Goal: Transaction & Acquisition: Purchase product/service

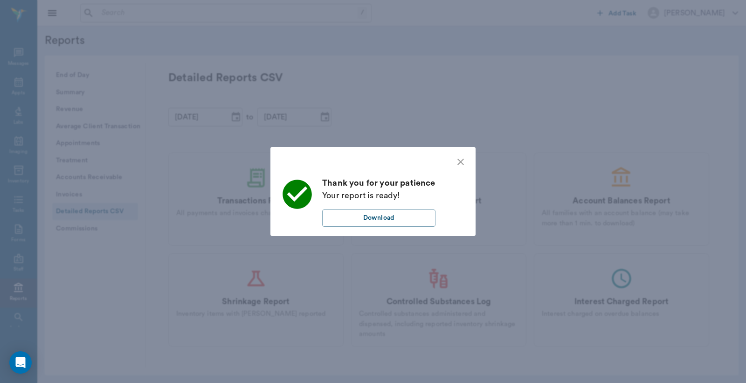
scroll to position [43, 0]
click at [487, 119] on div "Thank you for your patience Your report is ready! Download" at bounding box center [373, 191] width 746 height 383
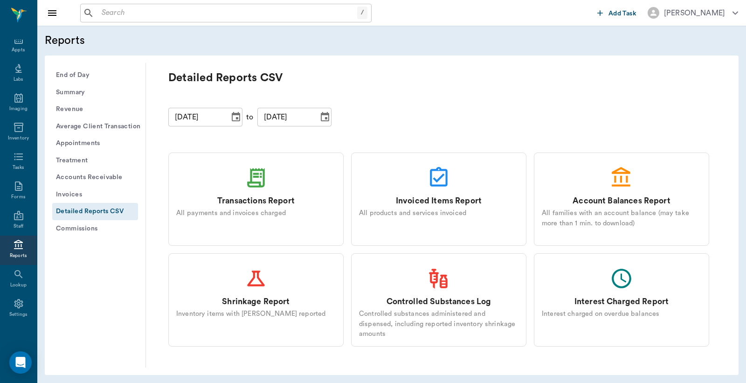
click at [89, 77] on button "End of Day" at bounding box center [95, 75] width 86 height 17
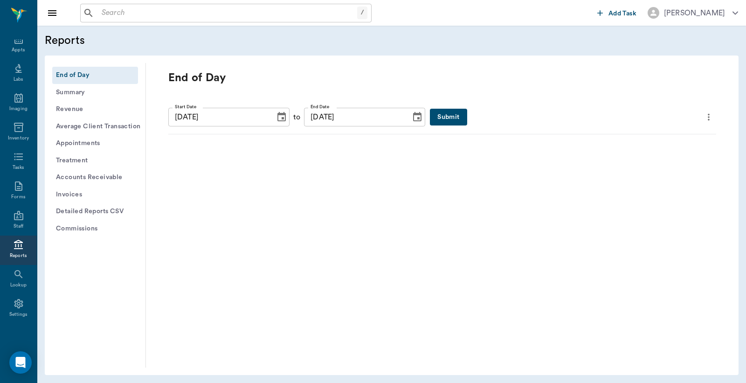
click at [430, 118] on button "Submit" at bounding box center [448, 117] width 37 height 17
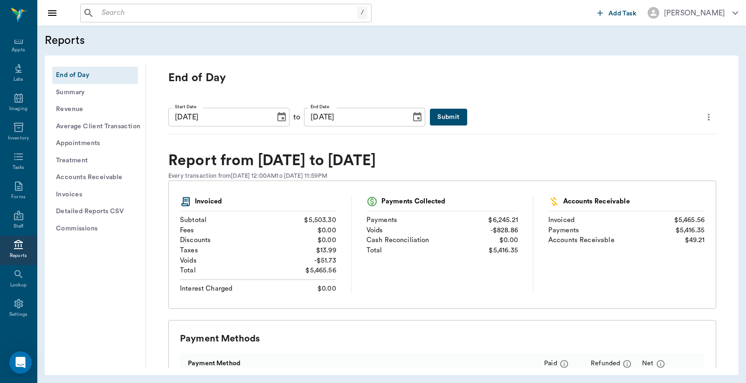
click at [704, 117] on icon "more" at bounding box center [709, 116] width 10 height 11
click at [629, 166] on span "Print Report" at bounding box center [656, 170] width 89 height 10
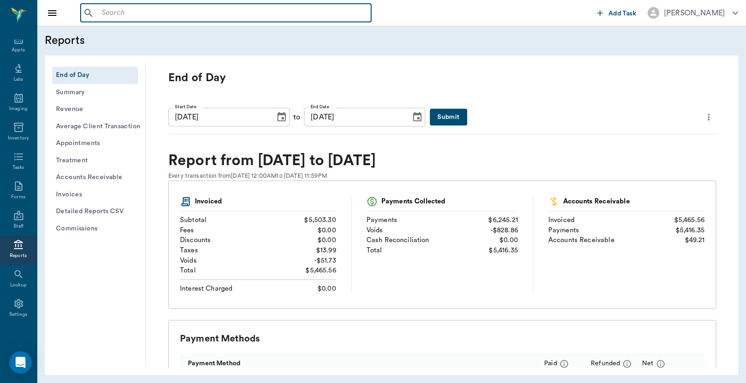
click at [224, 15] on input "text" at bounding box center [233, 13] width 270 height 13
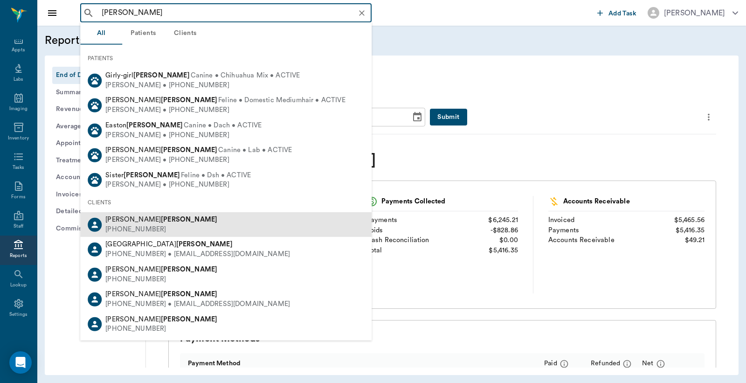
click at [161, 222] on b "[PERSON_NAME]" at bounding box center [189, 219] width 56 height 7
type input "[PERSON_NAME]"
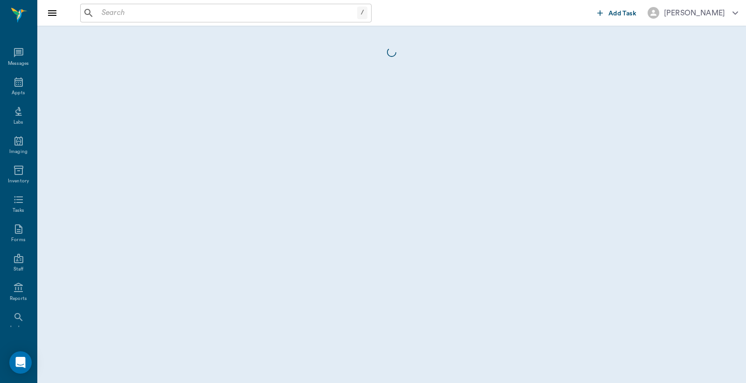
scroll to position [43, 0]
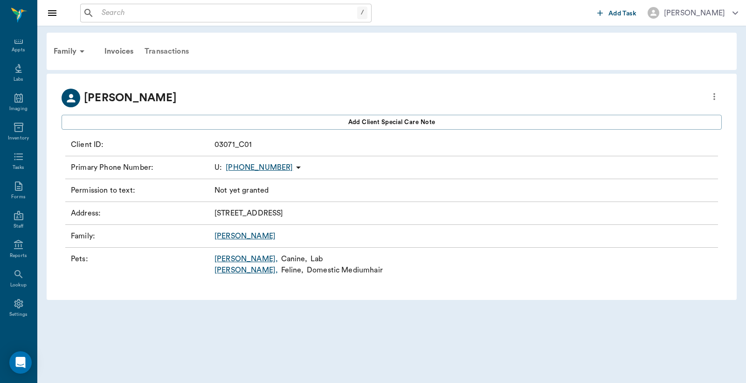
click at [170, 51] on div "Transactions" at bounding box center [167, 51] width 56 height 22
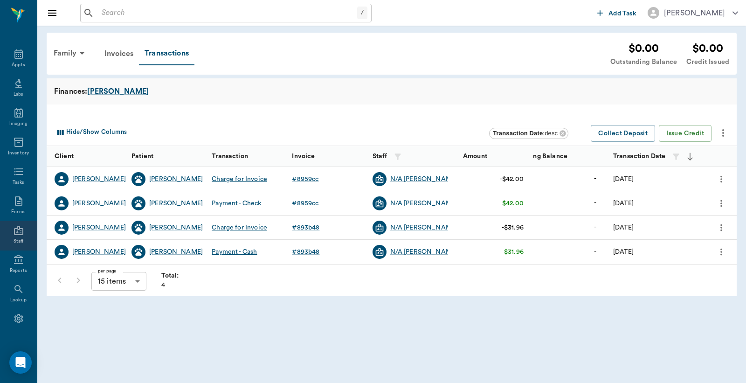
scroll to position [43, 0]
click at [20, 252] on div "Reports" at bounding box center [18, 255] width 17 height 7
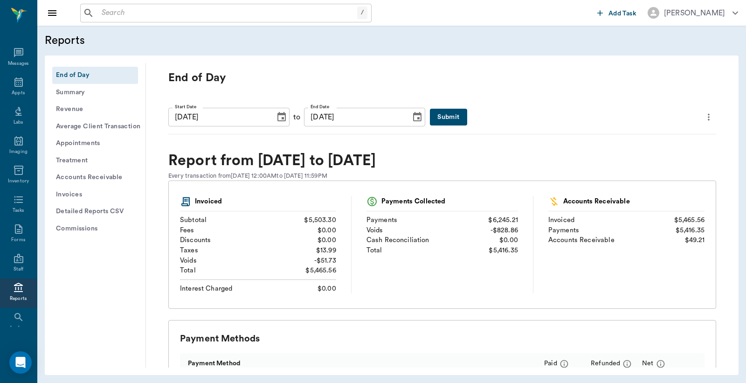
scroll to position [43, 0]
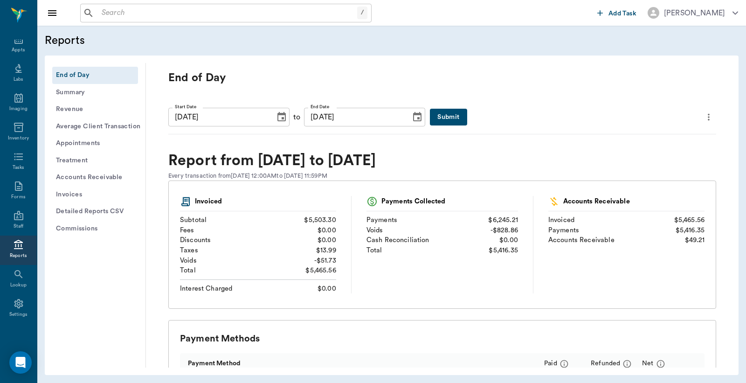
click at [82, 194] on button "Invoices" at bounding box center [95, 194] width 86 height 17
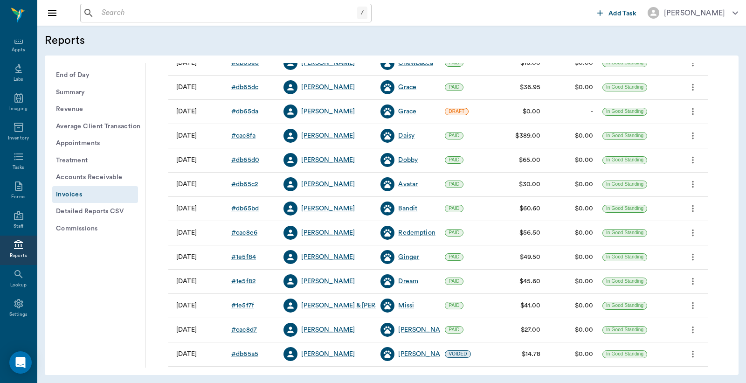
scroll to position [193, 0]
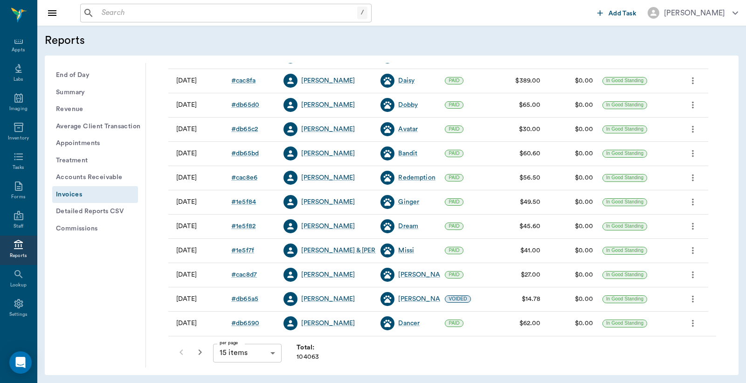
click at [245, 352] on body "/ ​ Add Task [PERSON_NAME] Nectar Messages Appts Labs Imaging Inventory Tasks F…" at bounding box center [373, 191] width 746 height 383
click at [244, 361] on li "100 items" at bounding box center [247, 363] width 68 height 17
type input "100"
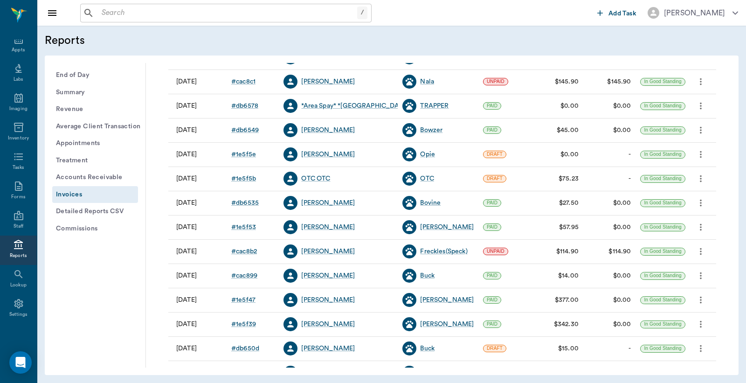
scroll to position [539, 0]
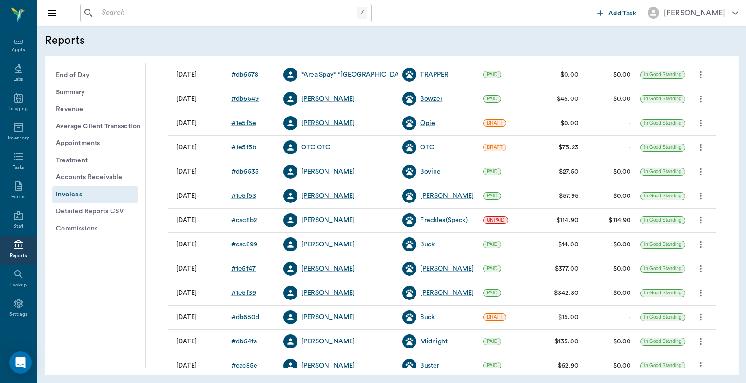
click at [334, 221] on div "[PERSON_NAME]" at bounding box center [328, 220] width 54 height 9
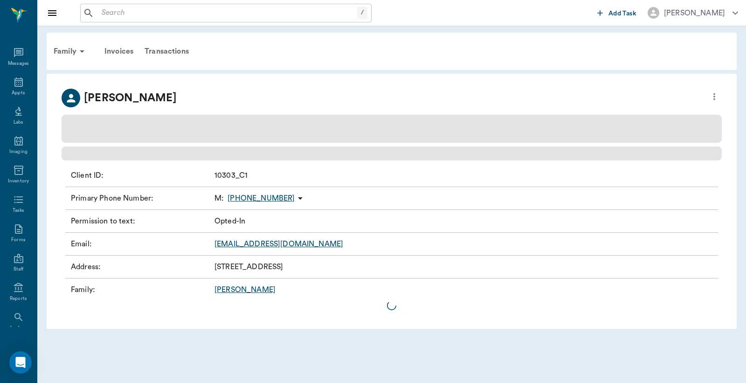
scroll to position [43, 0]
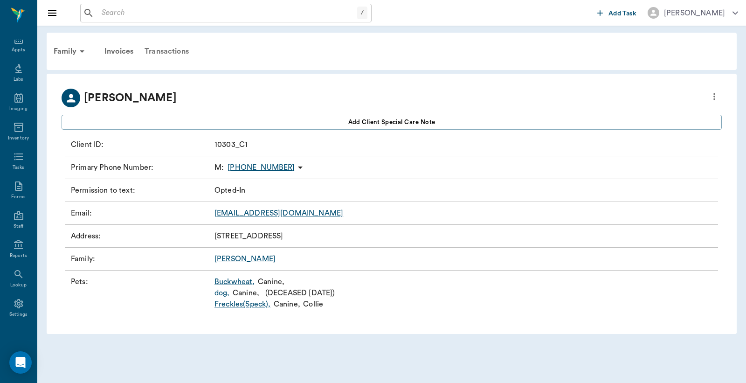
click at [169, 48] on div "Transactions" at bounding box center [167, 51] width 56 height 22
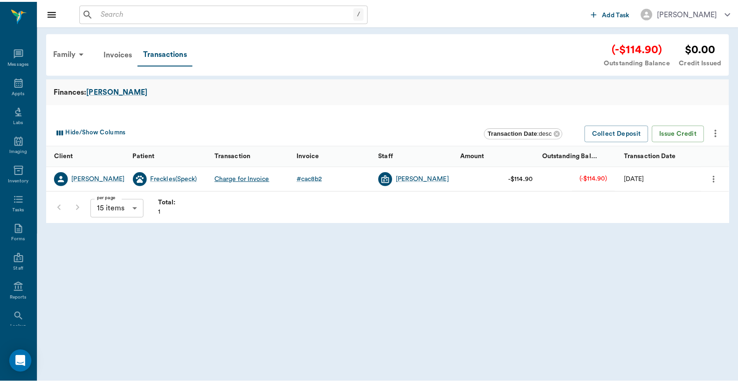
scroll to position [43, 0]
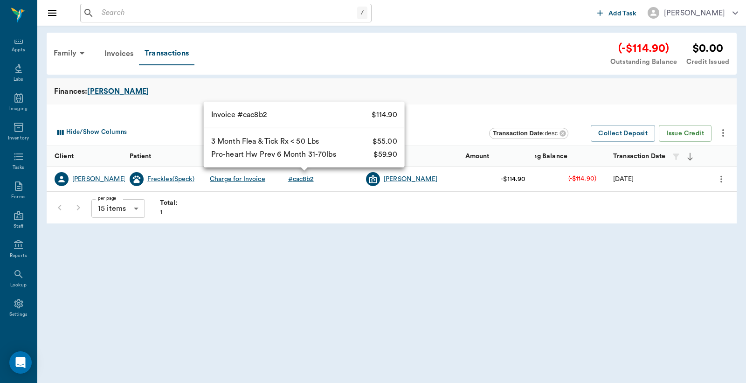
click at [294, 181] on div "# cac8b2" at bounding box center [301, 178] width 26 height 9
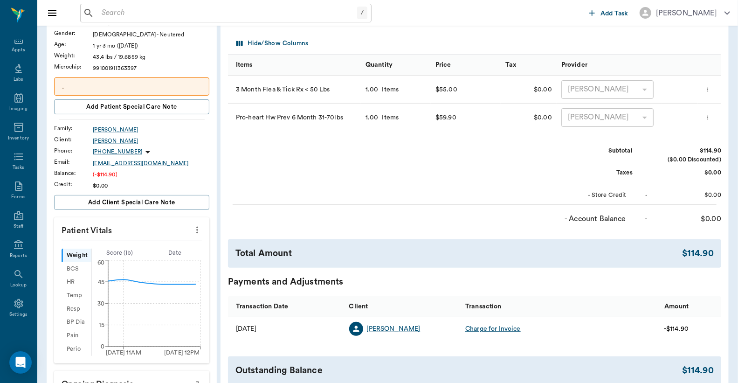
scroll to position [276, 0]
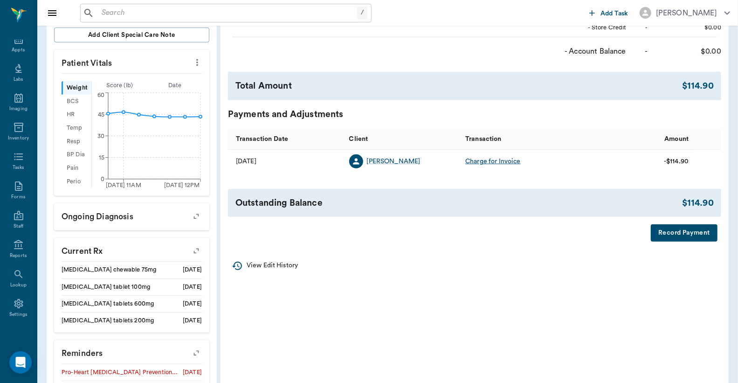
click at [694, 232] on button "Record Payment" at bounding box center [684, 232] width 67 height 17
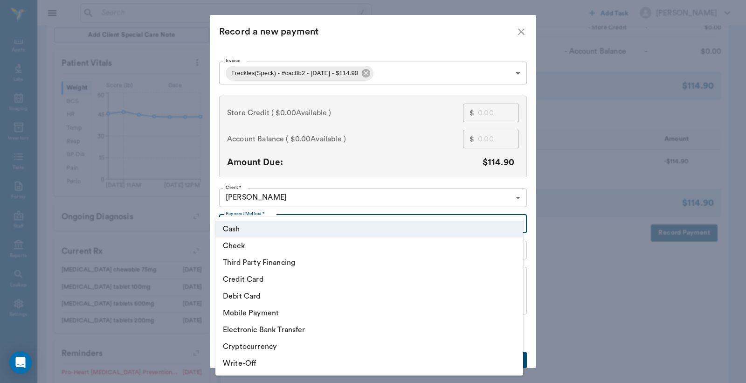
click at [291, 220] on body "/ ​ Add Task [PERSON_NAME] Nectar Messages Appts Labs Imaging Inventory Tasks F…" at bounding box center [373, 122] width 746 height 796
click at [248, 295] on li "Debit Card" at bounding box center [370, 296] width 308 height 17
type input "DEBIT_CARD"
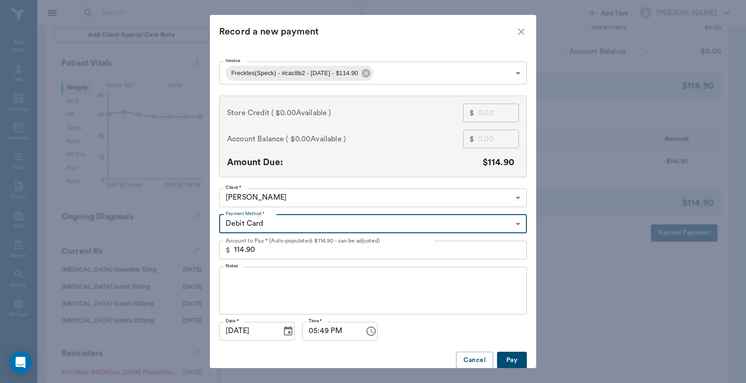
click at [510, 359] on button "Pay" at bounding box center [512, 360] width 30 height 17
